Goal: Information Seeking & Learning: Find contact information

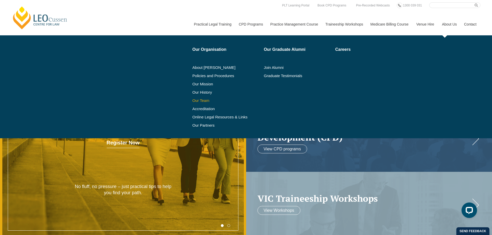
click at [203, 99] on link "Our Team" at bounding box center [227, 101] width 68 height 4
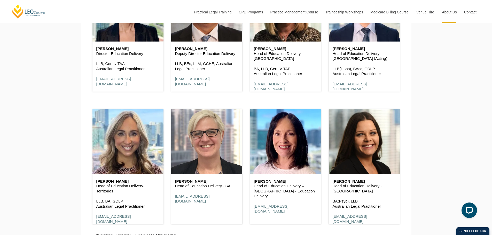
scroll to position [414, 0]
